Goal: Information Seeking & Learning: Learn about a topic

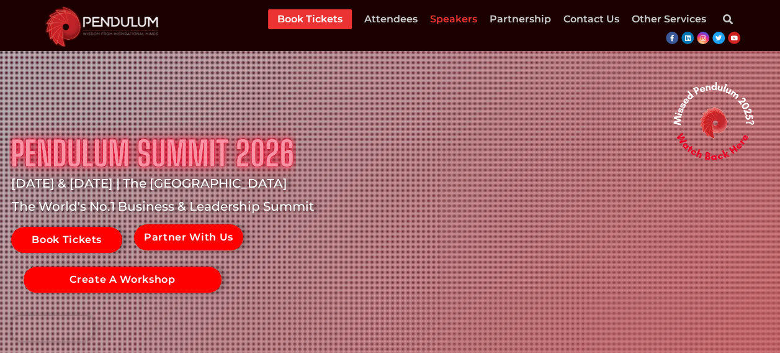
click at [461, 18] on link "Speakers" at bounding box center [453, 19] width 47 height 20
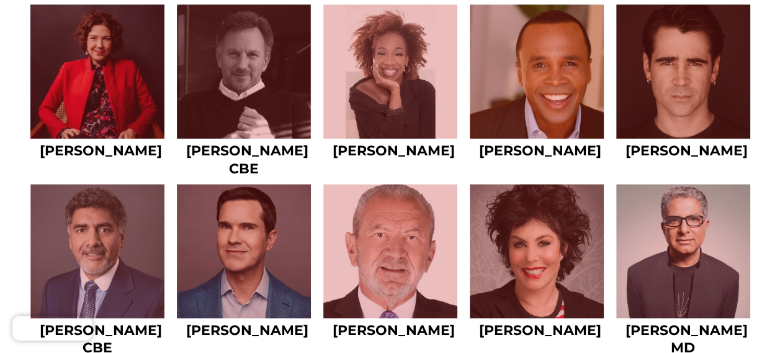
scroll to position [806, 0]
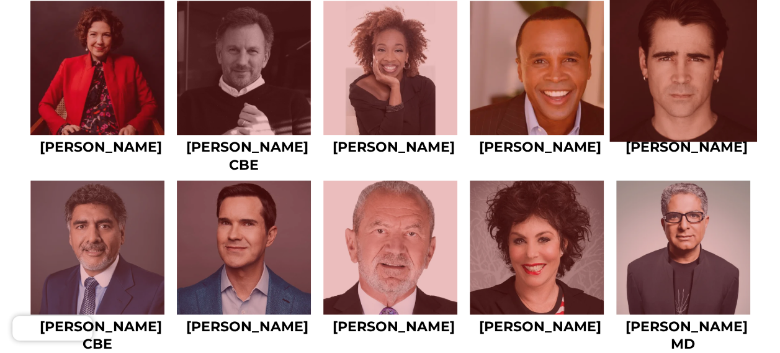
click at [692, 91] on link at bounding box center [684, 68] width 148 height 148
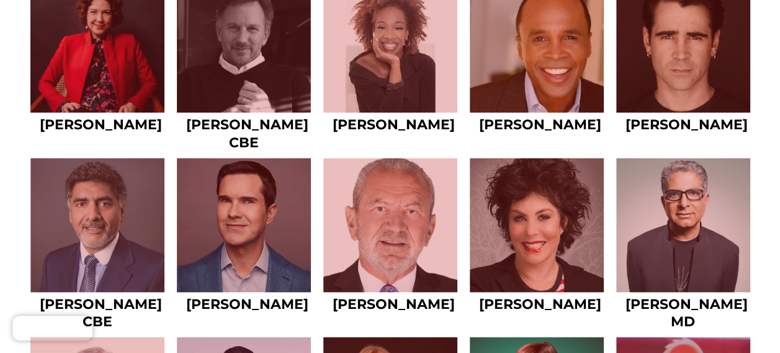
scroll to position [0, 0]
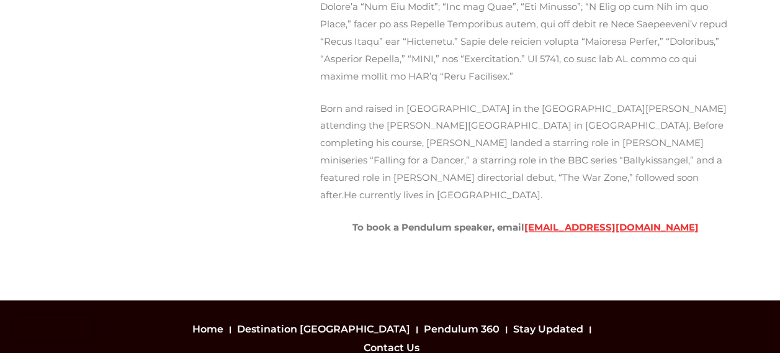
scroll to position [621, 0]
